Goal: Navigation & Orientation: Understand site structure

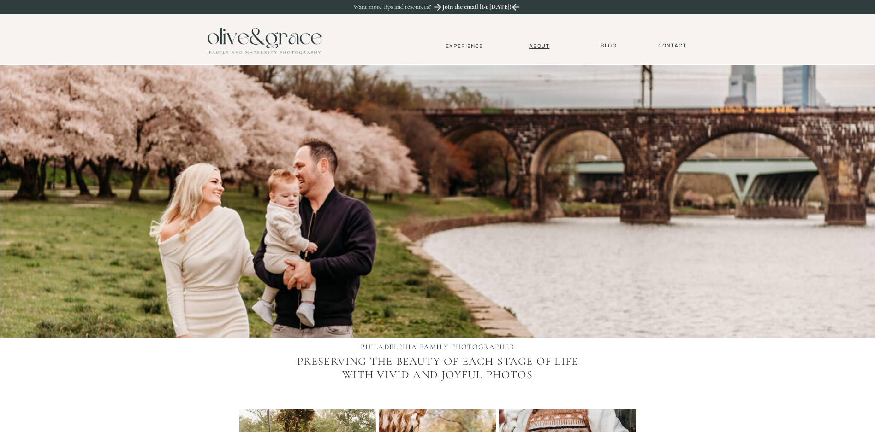
click at [533, 48] on nav "About" at bounding box center [539, 46] width 28 height 6
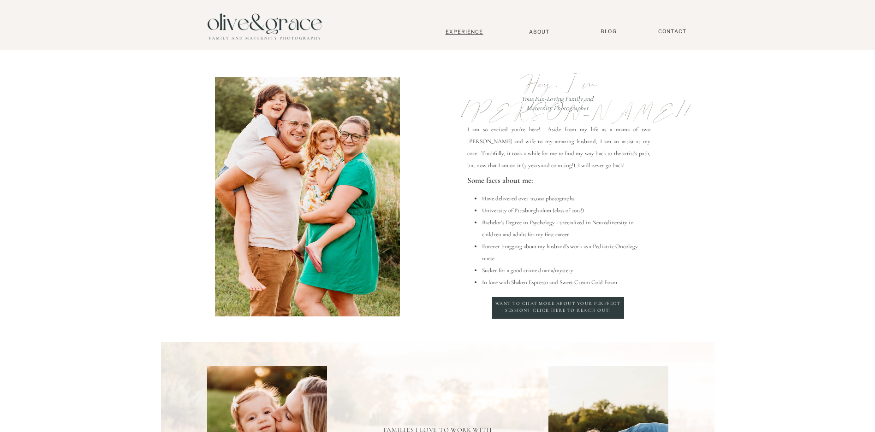
click at [470, 29] on nav "Experience" at bounding box center [464, 32] width 61 height 6
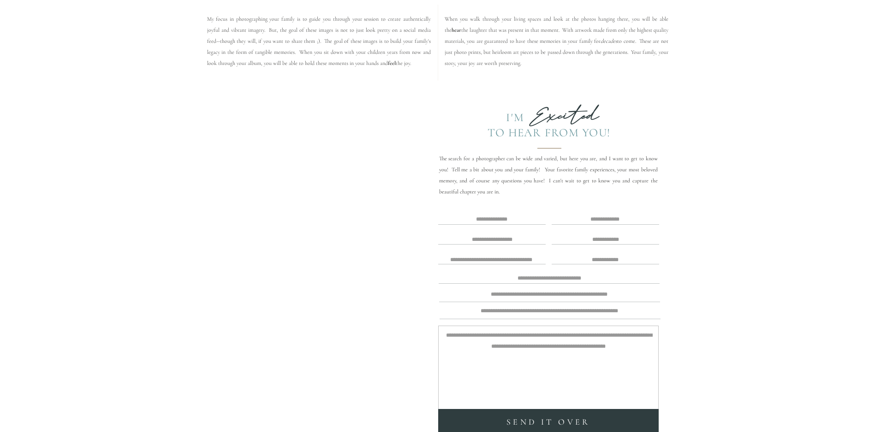
scroll to position [1936, 0]
